Goal: Task Accomplishment & Management: Manage account settings

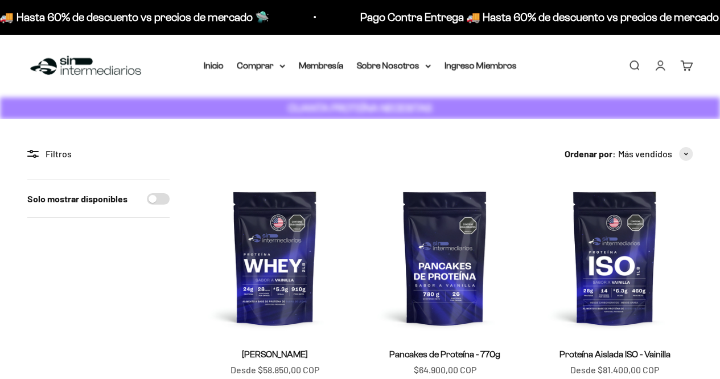
click at [663, 68] on link "Iniciar sesión" at bounding box center [660, 65] width 13 height 13
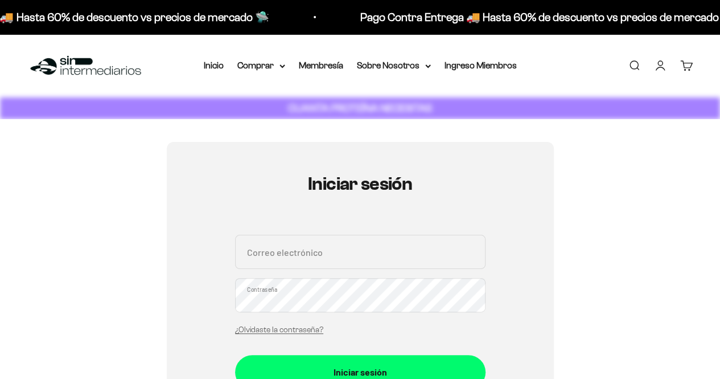
click at [317, 259] on input "Correo electrónico" at bounding box center [360, 252] width 250 height 34
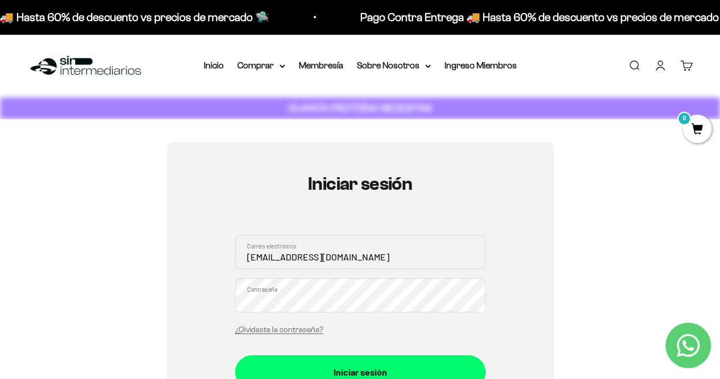
type input "[EMAIL_ADDRESS][DOMAIN_NAME]"
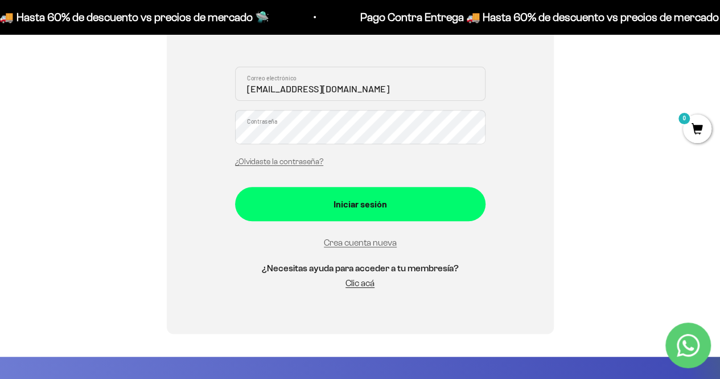
scroll to position [167, 0]
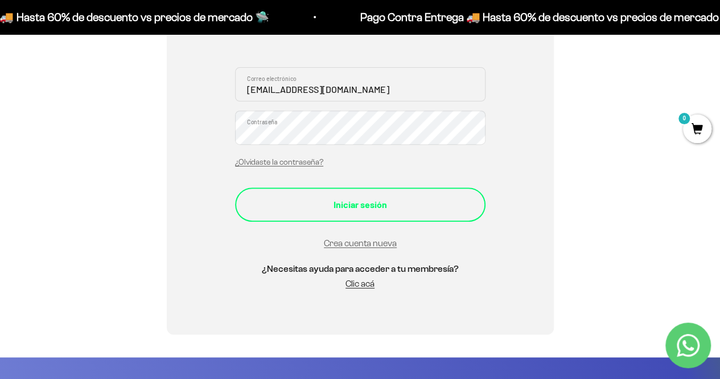
click at [372, 203] on div "Iniciar sesión" at bounding box center [360, 204] width 205 height 15
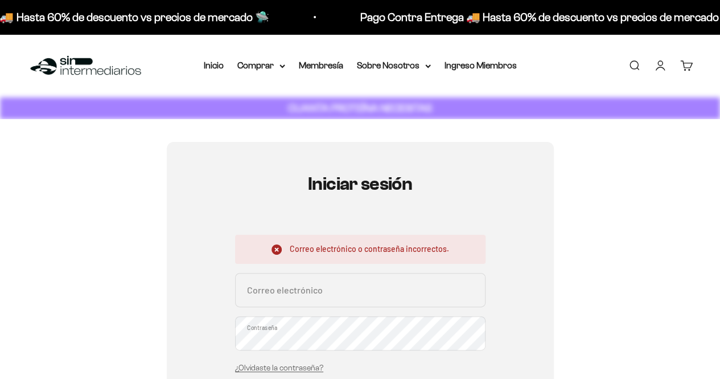
click at [330, 286] on input "Correo electrónico" at bounding box center [360, 290] width 250 height 34
type input "[EMAIL_ADDRESS][DOMAIN_NAME]"
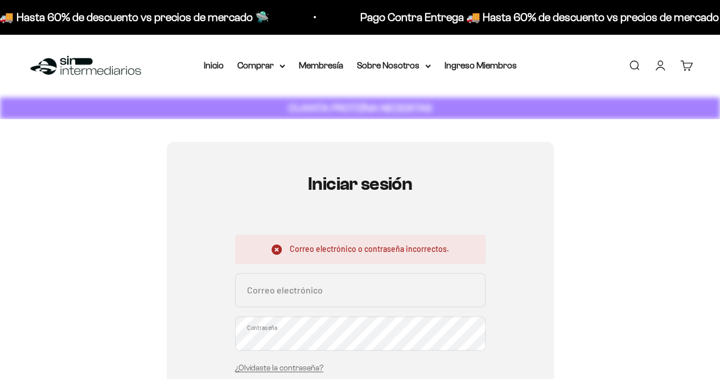
click at [294, 287] on input "Correo electrónico" at bounding box center [360, 290] width 250 height 34
type input "juandavidconde@gmail.com"
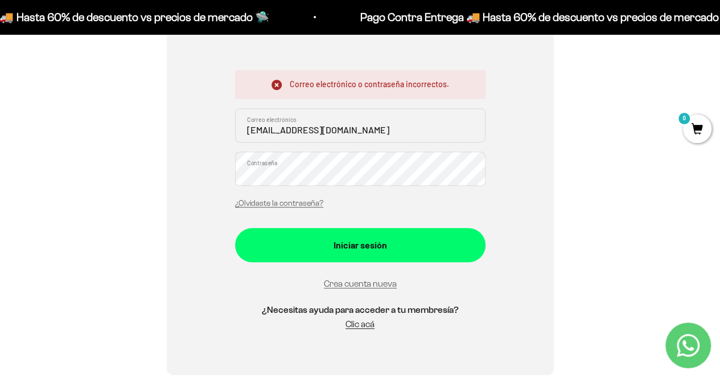
scroll to position [164, 0]
